Goal: Task Accomplishment & Management: Manage account settings

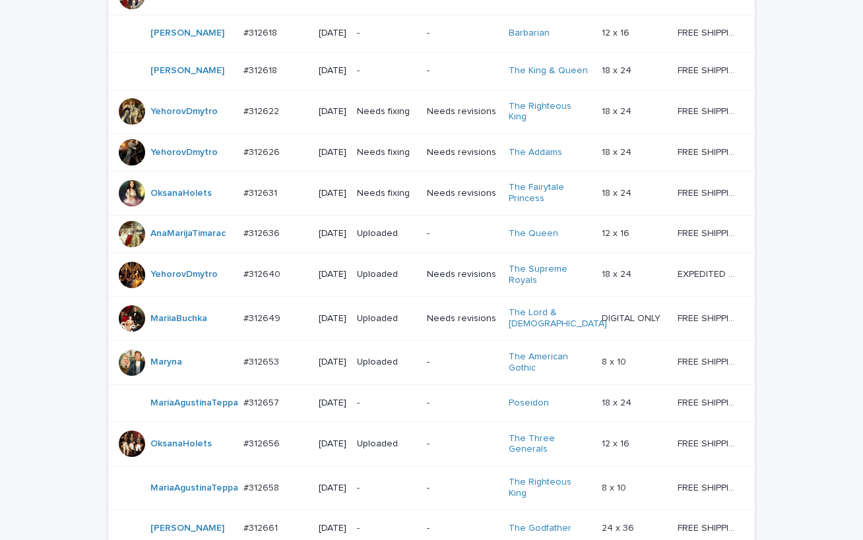
scroll to position [985, 0]
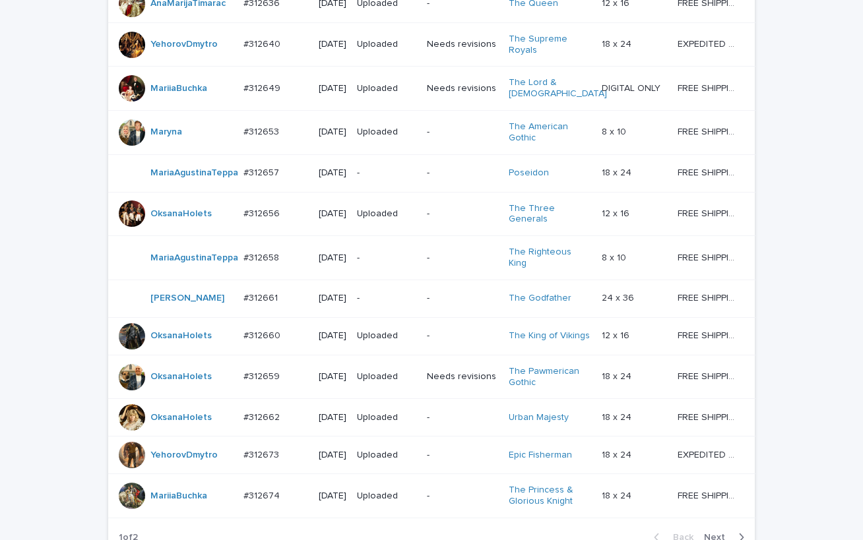
click at [386, 304] on p "-" at bounding box center [386, 298] width 59 height 11
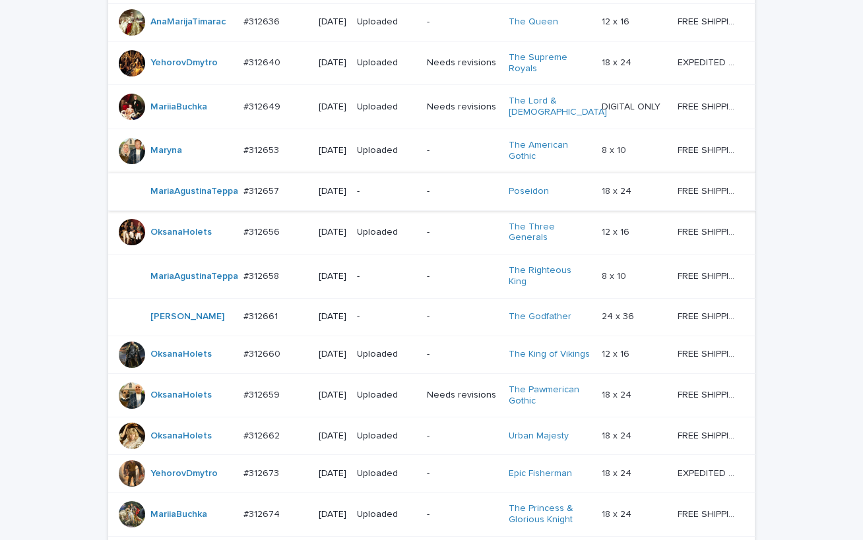
scroll to position [1197, 0]
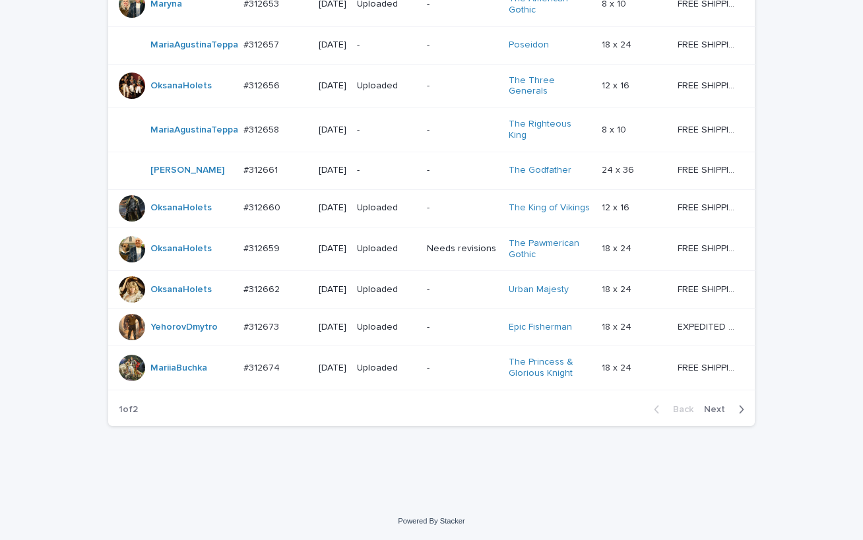
click at [383, 126] on p "-" at bounding box center [386, 130] width 59 height 11
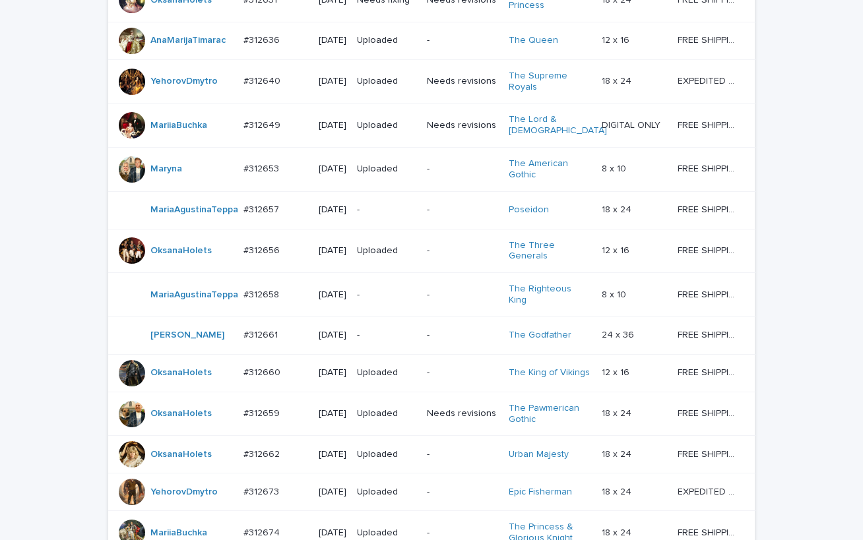
scroll to position [1197, 0]
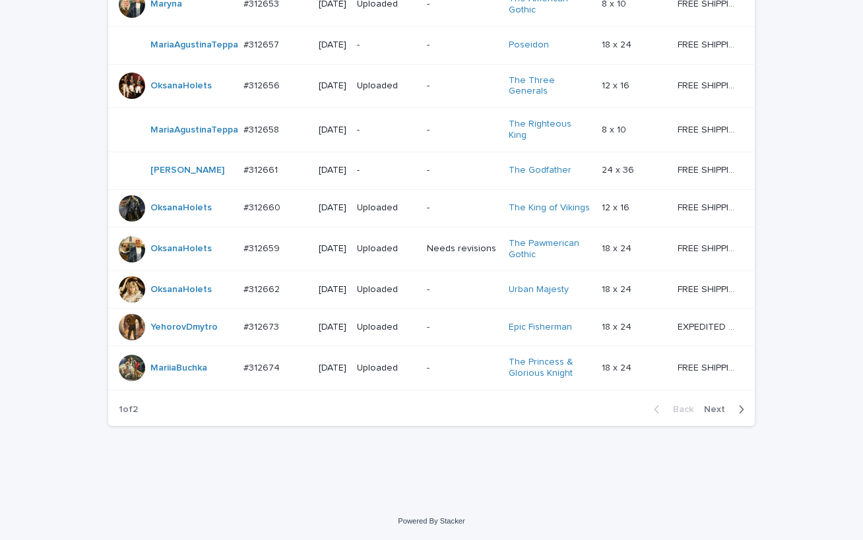
click at [385, 40] on p "-" at bounding box center [386, 45] width 59 height 11
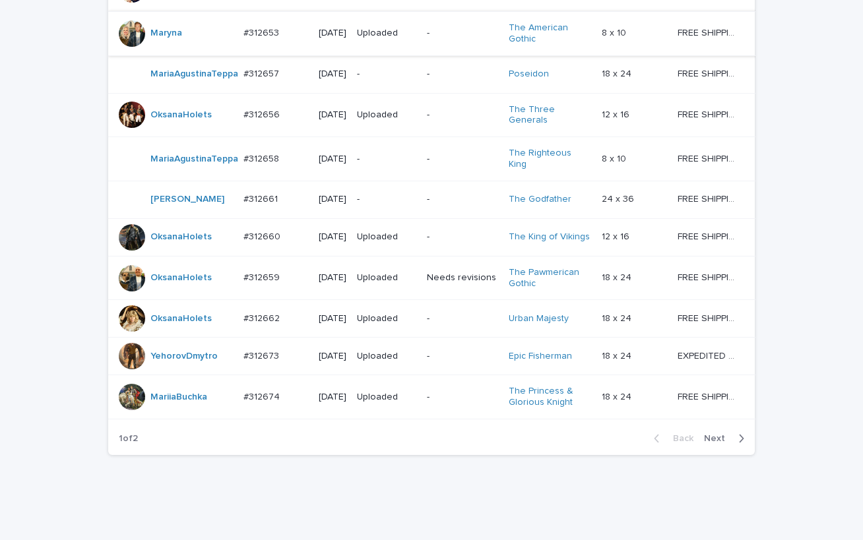
scroll to position [1197, 0]
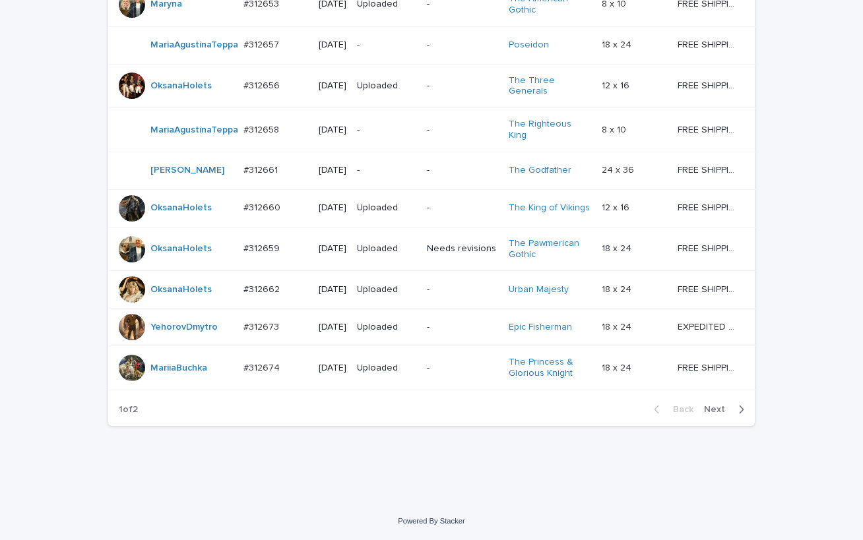
click at [708, 414] on span "Next" at bounding box center [718, 409] width 29 height 9
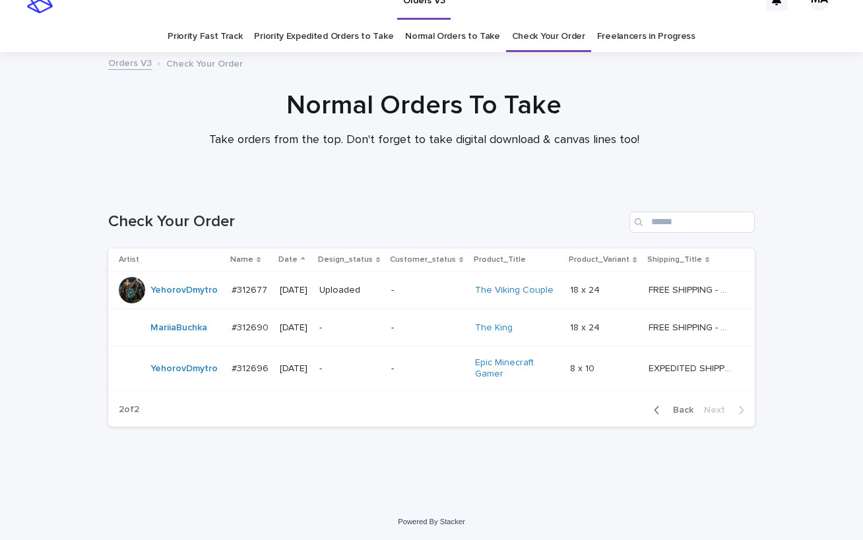
click at [672, 412] on span "Back" at bounding box center [679, 410] width 28 height 9
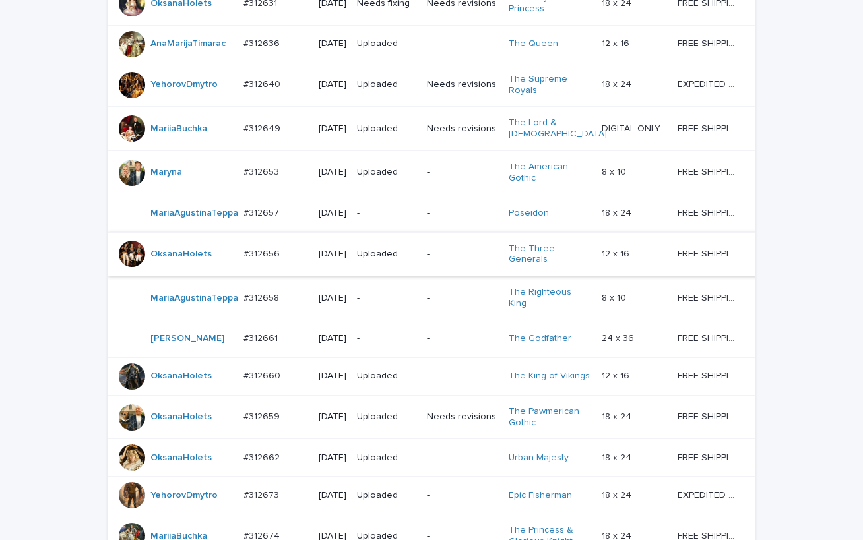
scroll to position [1176, 0]
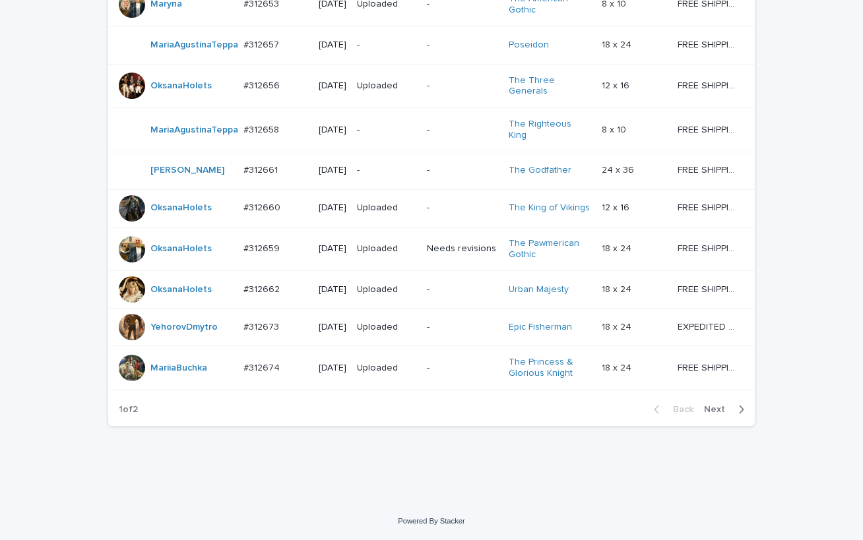
click at [713, 414] on span "Next" at bounding box center [718, 409] width 29 height 9
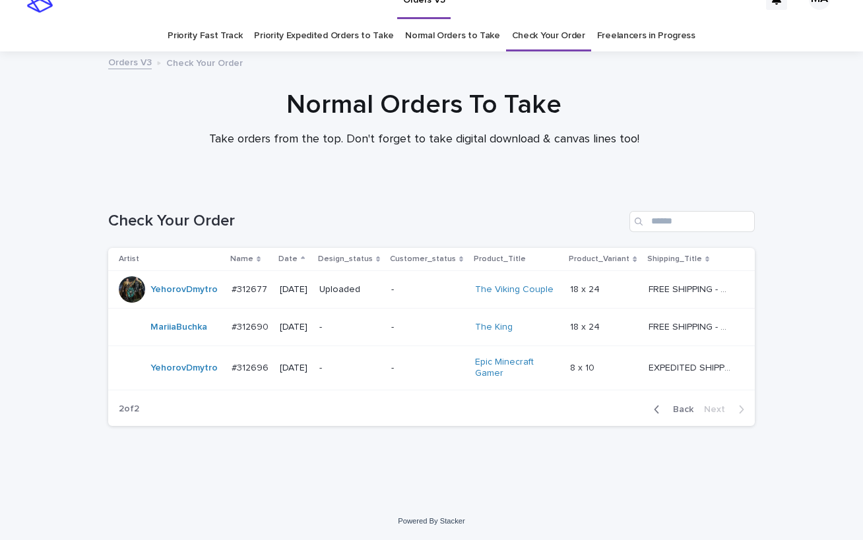
scroll to position [21, 0]
click at [824, 100] on div "Normal Orders To Take Take orders from the top. Don't forget to take digital do…" at bounding box center [424, 125] width 848 height 70
click at [817, 119] on div "Normal Orders To Take Take orders from the top. Don't forget to take digital do…" at bounding box center [424, 125] width 848 height 70
drag, startPoint x: 256, startPoint y: 482, endPoint x: 270, endPoint y: 476, distance: 15.9
click at [256, 482] on div "Loading... Saving… Loading... Saving… Check Your Order Artist Name Date Design_…" at bounding box center [431, 344] width 863 height 318
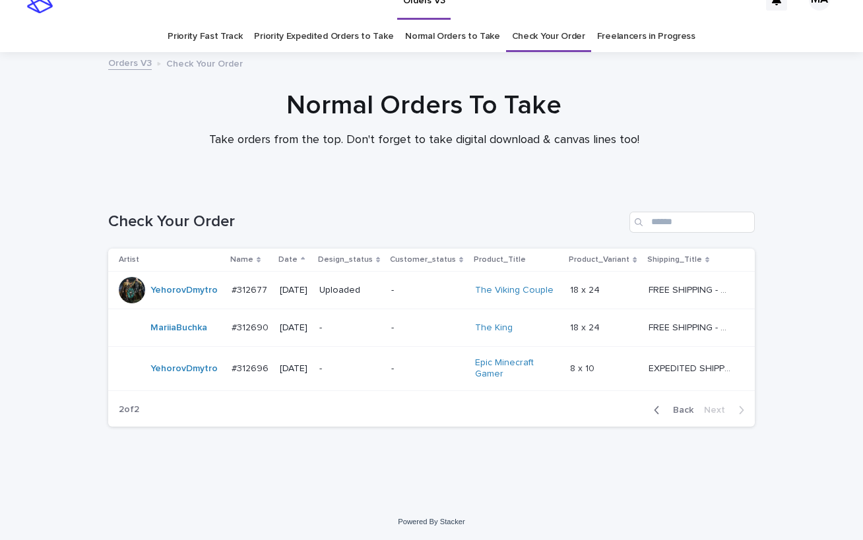
drag, startPoint x: 791, startPoint y: 101, endPoint x: 782, endPoint y: 119, distance: 20.4
click at [791, 101] on div "Normal Orders To Take Take orders from the top. Don't forget to take digital do…" at bounding box center [424, 125] width 848 height 70
click at [105, 129] on div "Normal Orders To Take Take orders from the top. Don't forget to take digital do…" at bounding box center [424, 119] width 660 height 58
click at [779, 115] on div "Normal Orders To Take Take orders from the top. Don't forget to take digital do…" at bounding box center [424, 125] width 848 height 70
